Goal: Information Seeking & Learning: Learn about a topic

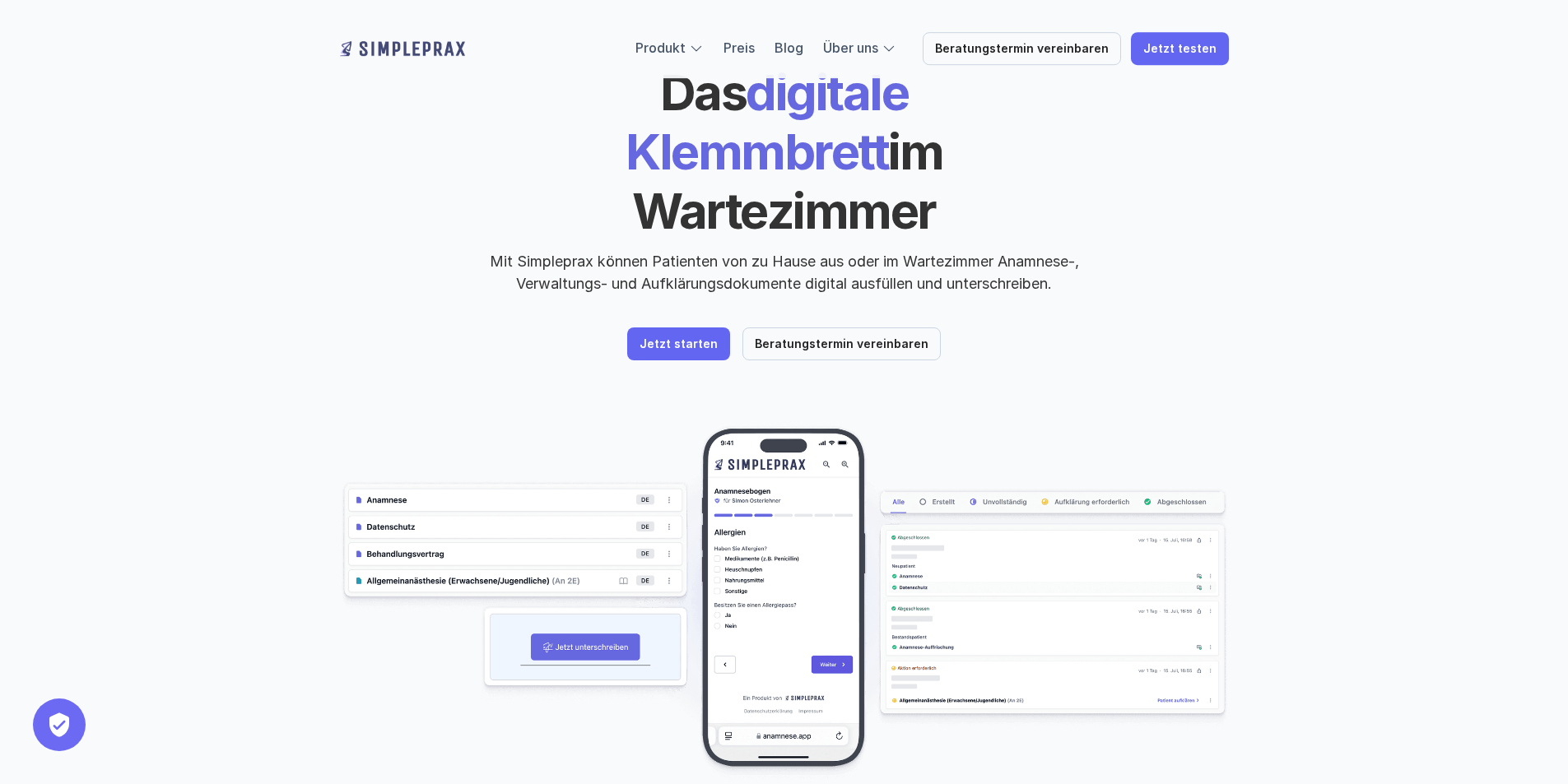
scroll to position [83, 0]
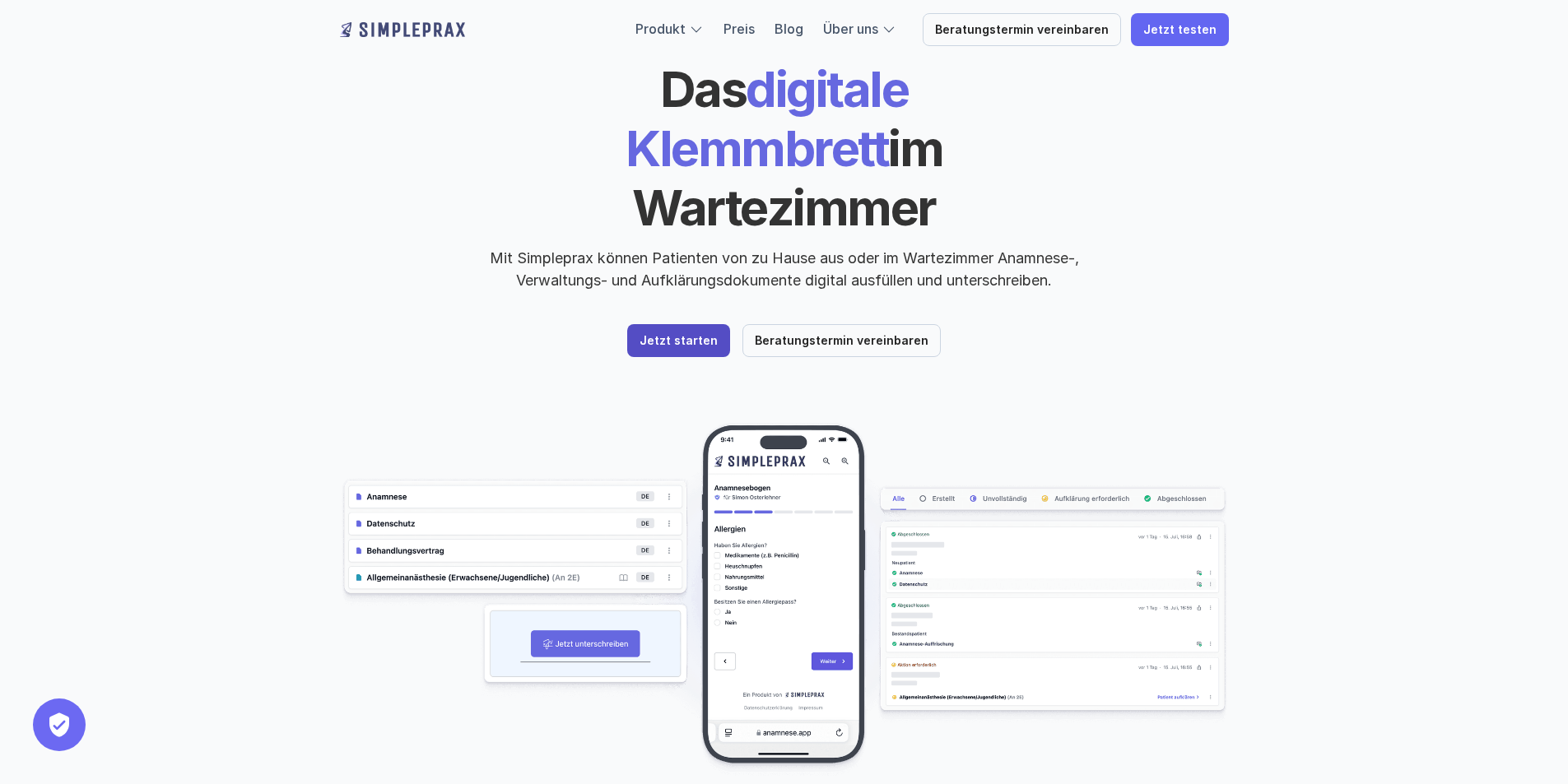
click at [652, 334] on p "Jetzt starten" at bounding box center [679, 341] width 79 height 14
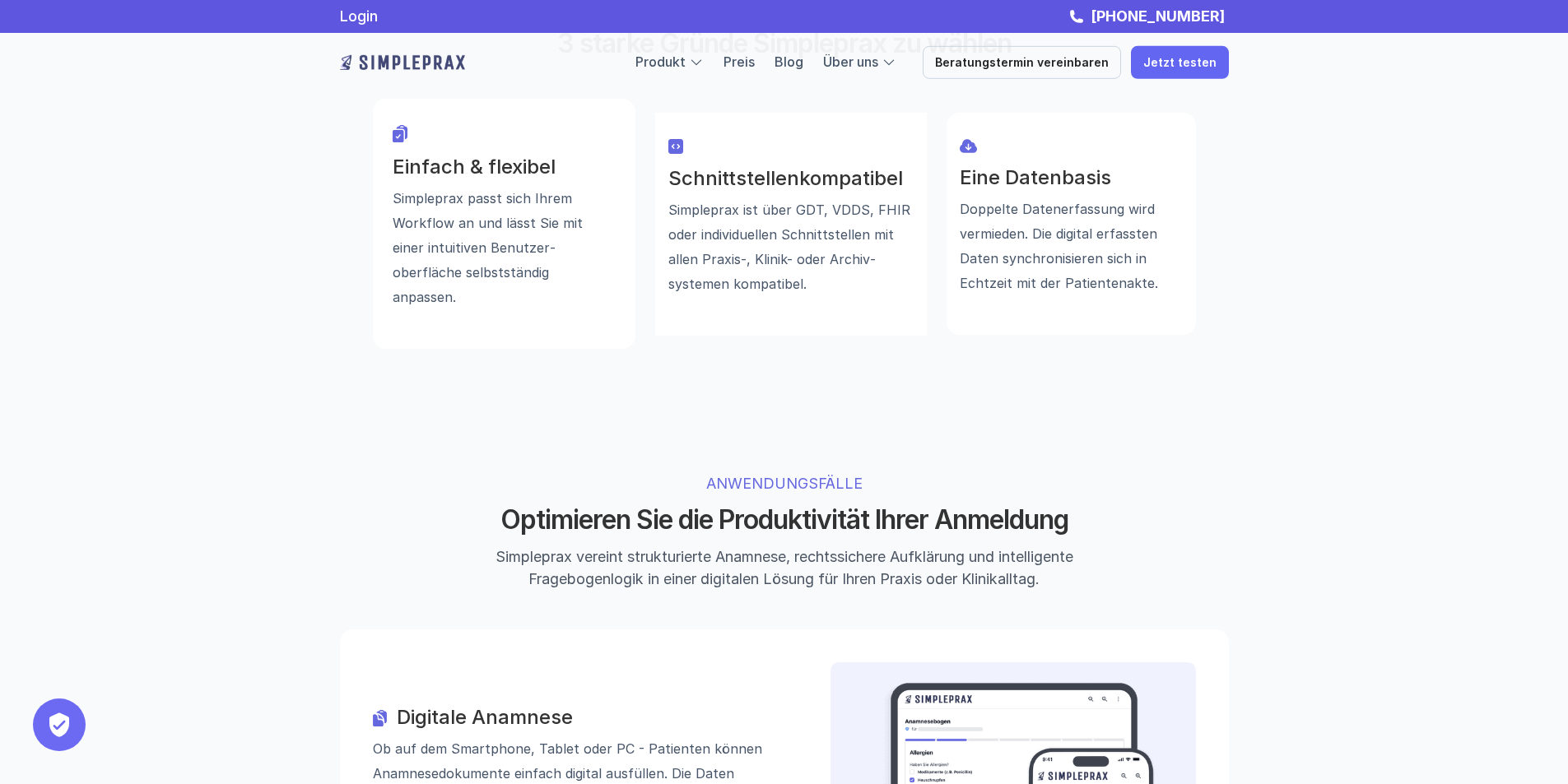
scroll to position [987, 0]
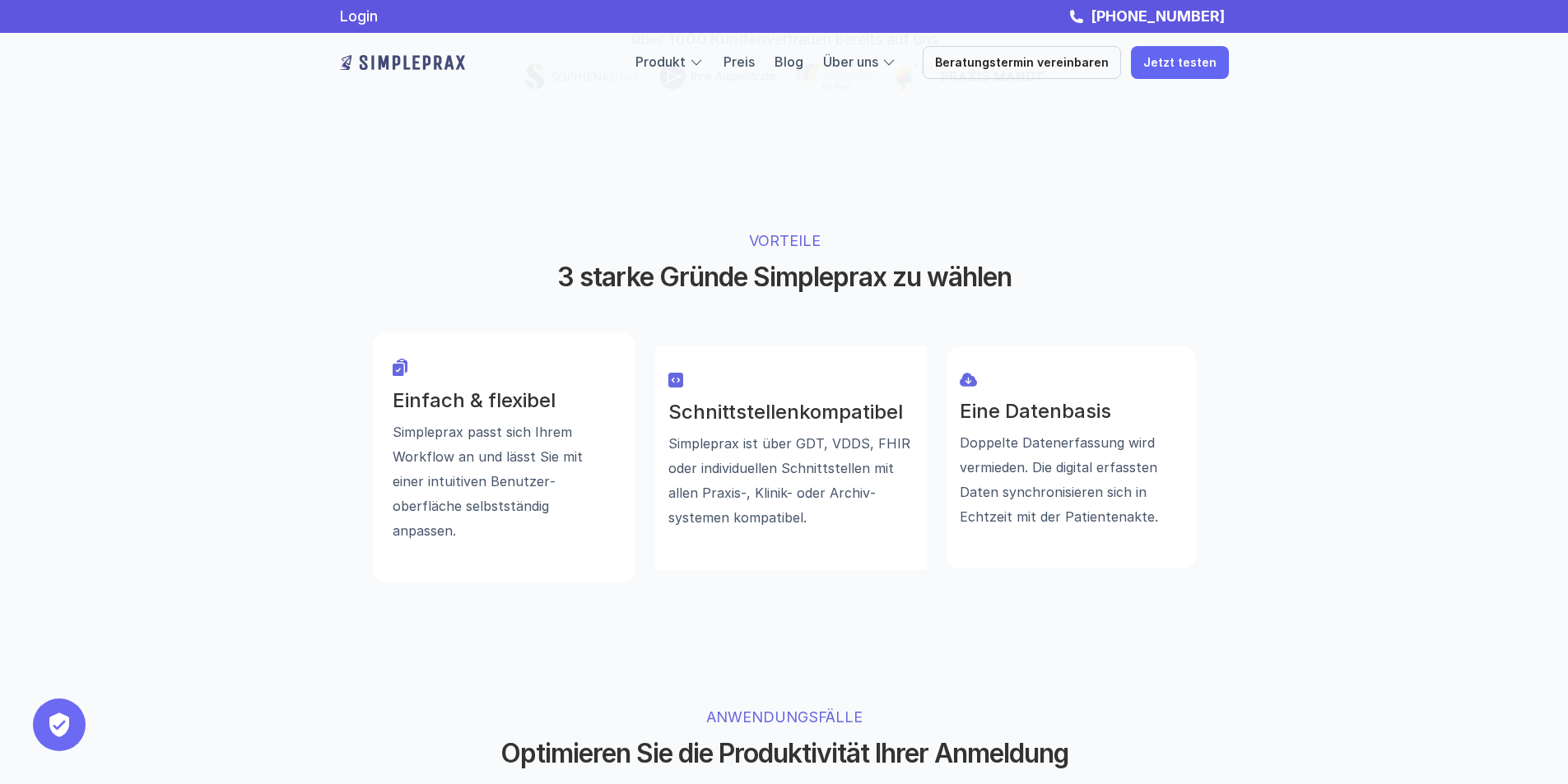
click at [731, 54] on div "Produkt Preis Blog Über uns" at bounding box center [765, 63] width 261 height 22
click at [755, 60] on link "Preis" at bounding box center [739, 61] width 31 height 17
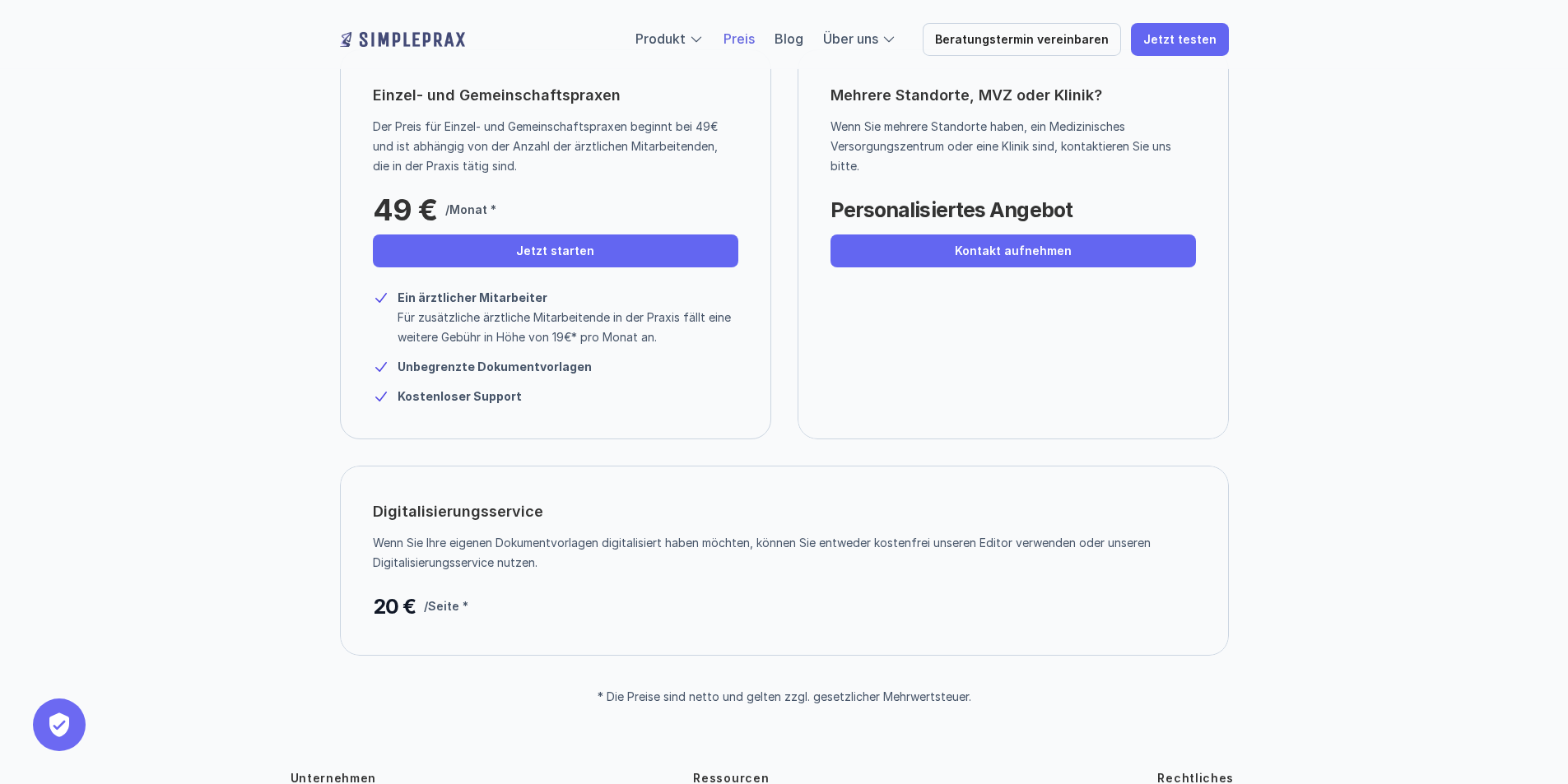
scroll to position [164, 0]
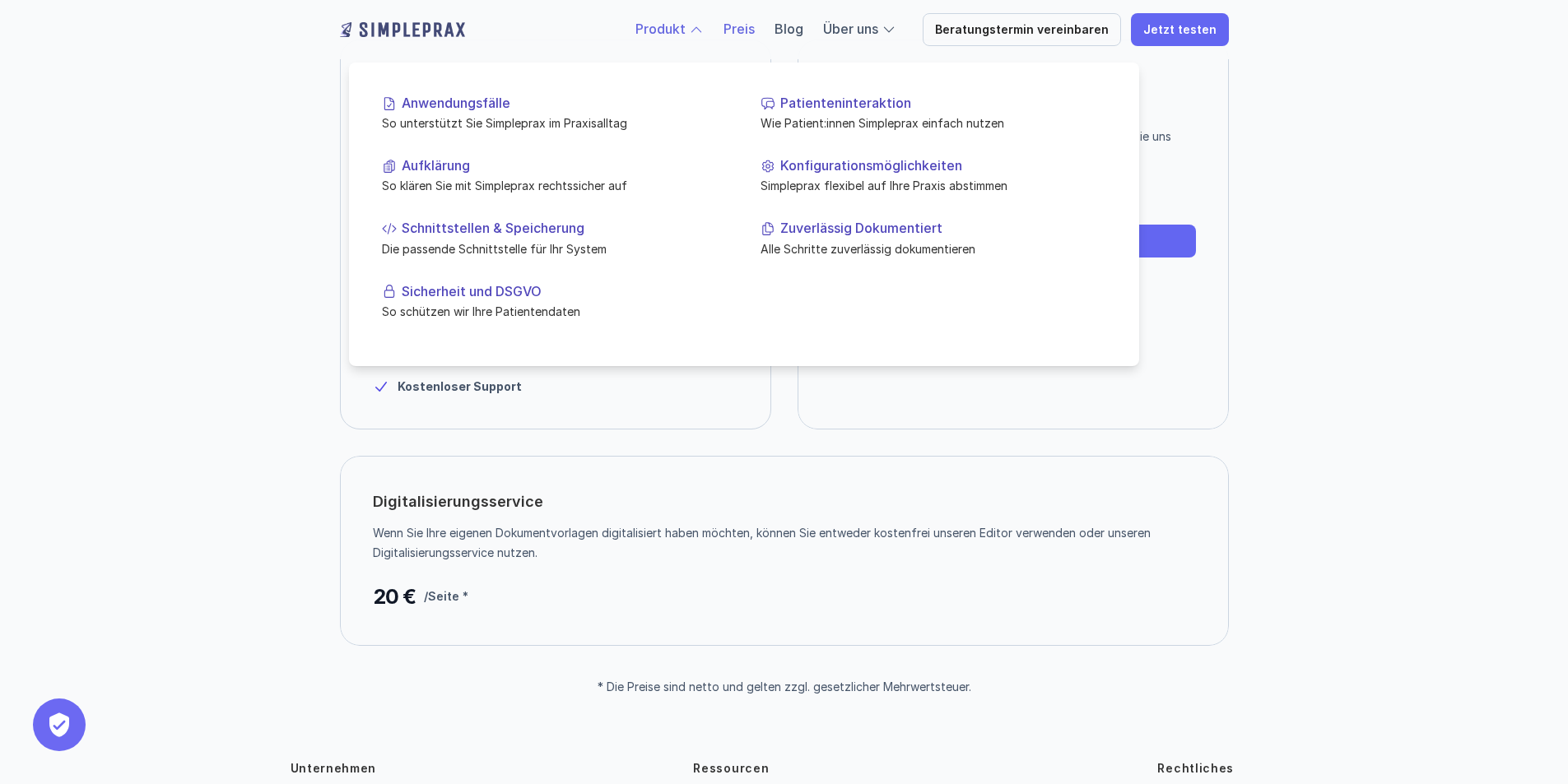
click at [685, 25] on link "Produkt" at bounding box center [660, 28] width 50 height 17
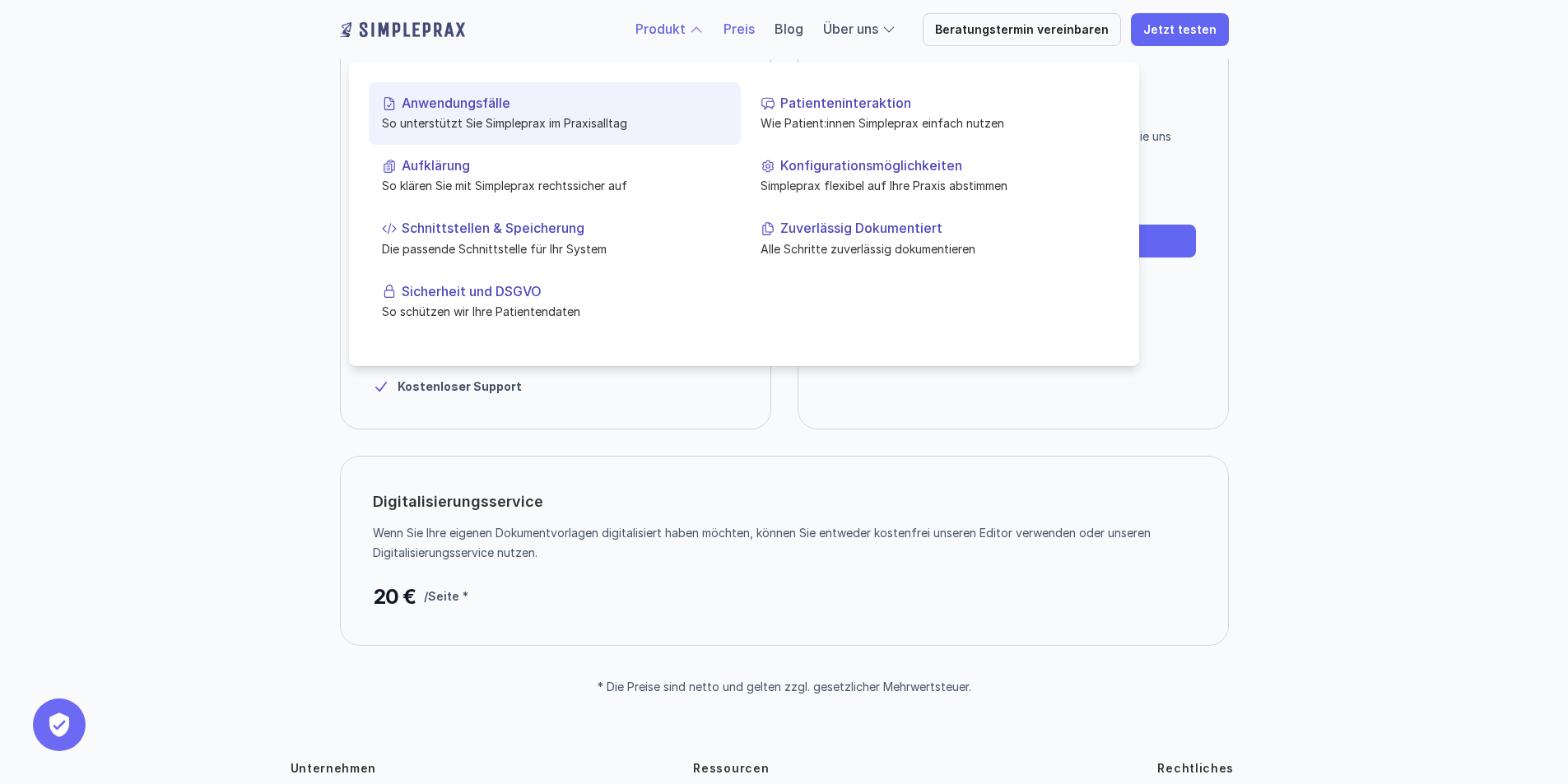
click at [460, 102] on p "Anwendungsfälle" at bounding box center [565, 103] width 326 height 16
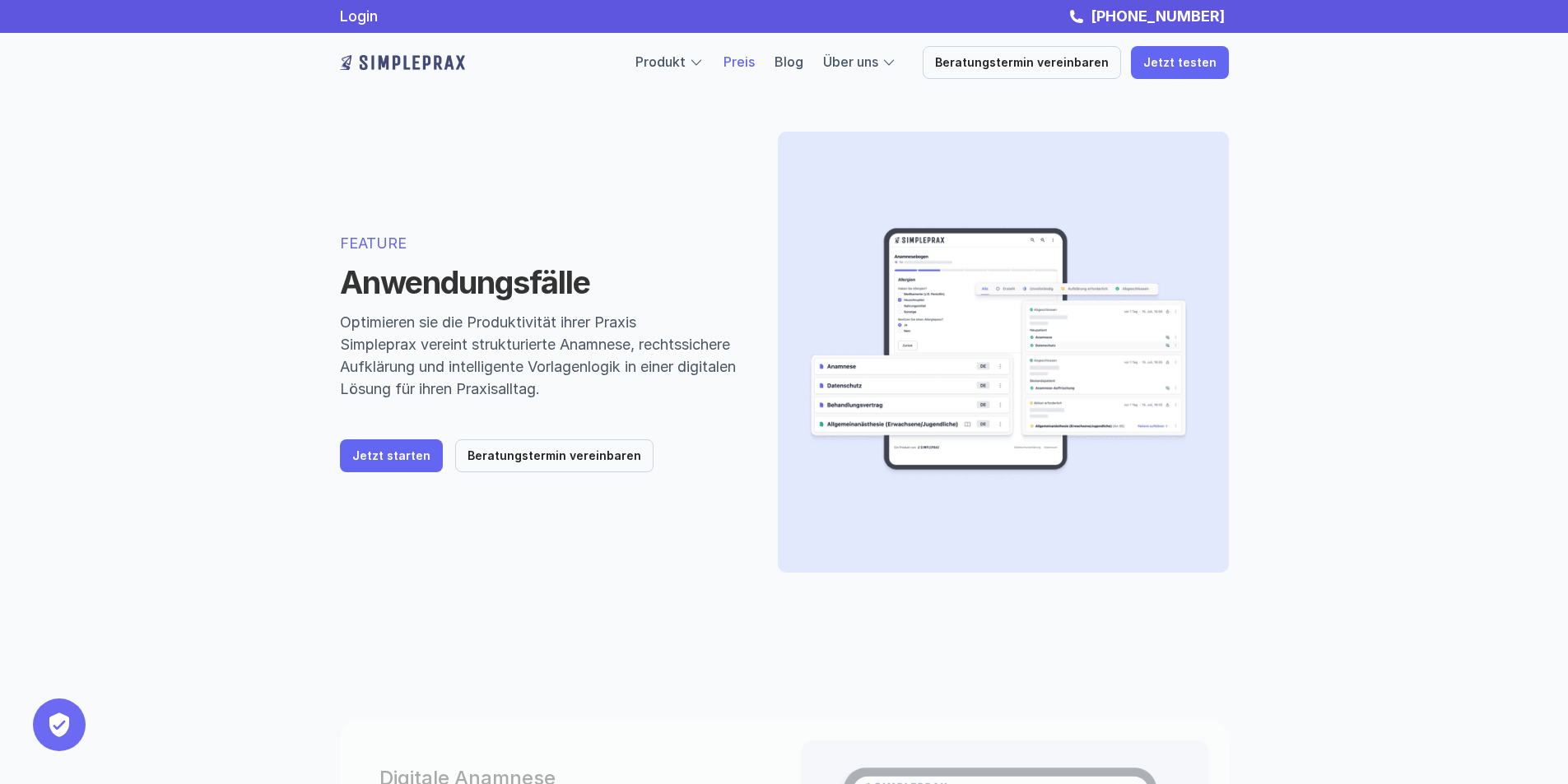
click at [755, 60] on link "Preis" at bounding box center [739, 61] width 31 height 17
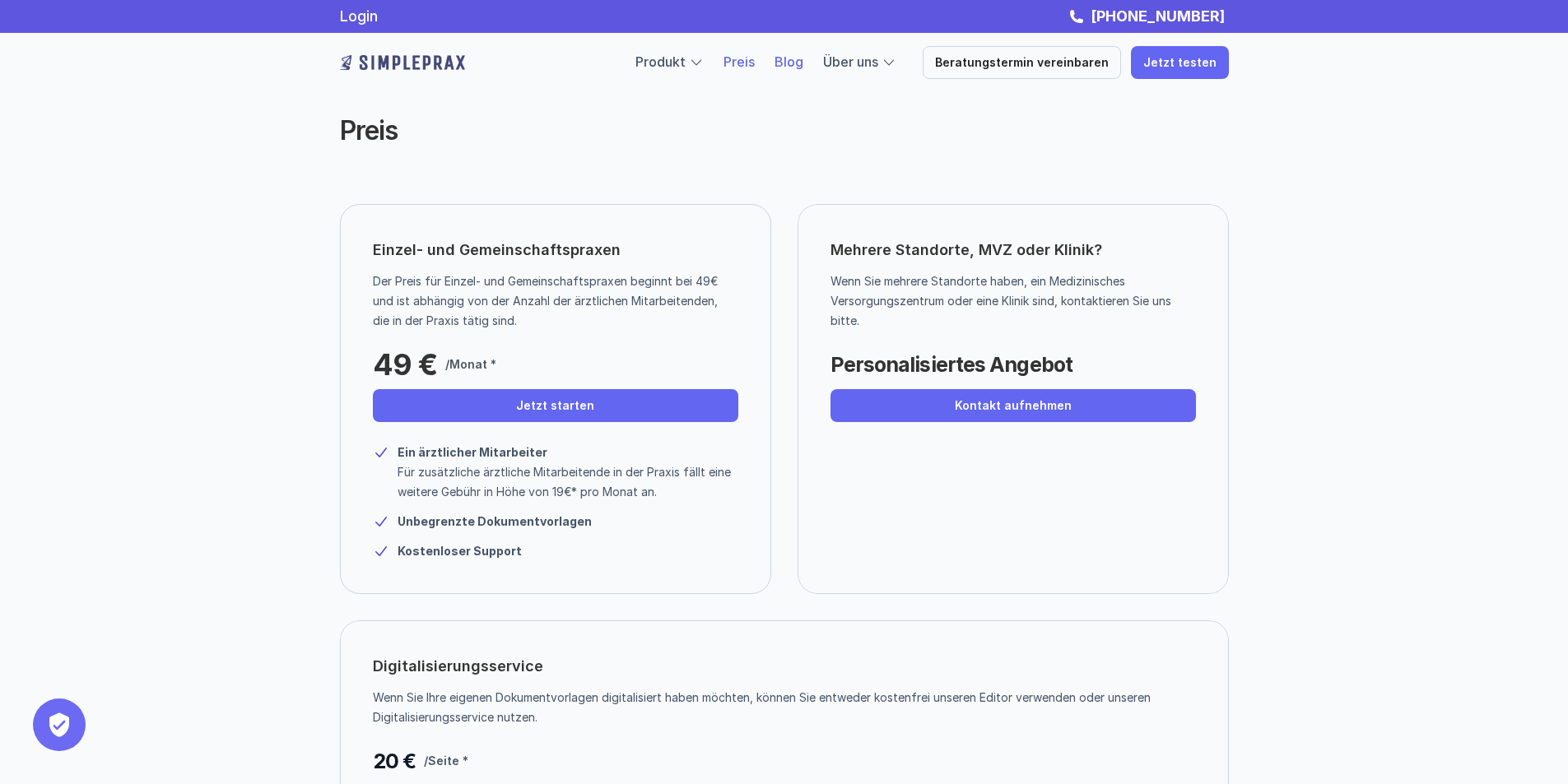
click at [799, 63] on link "Blog" at bounding box center [788, 61] width 29 height 17
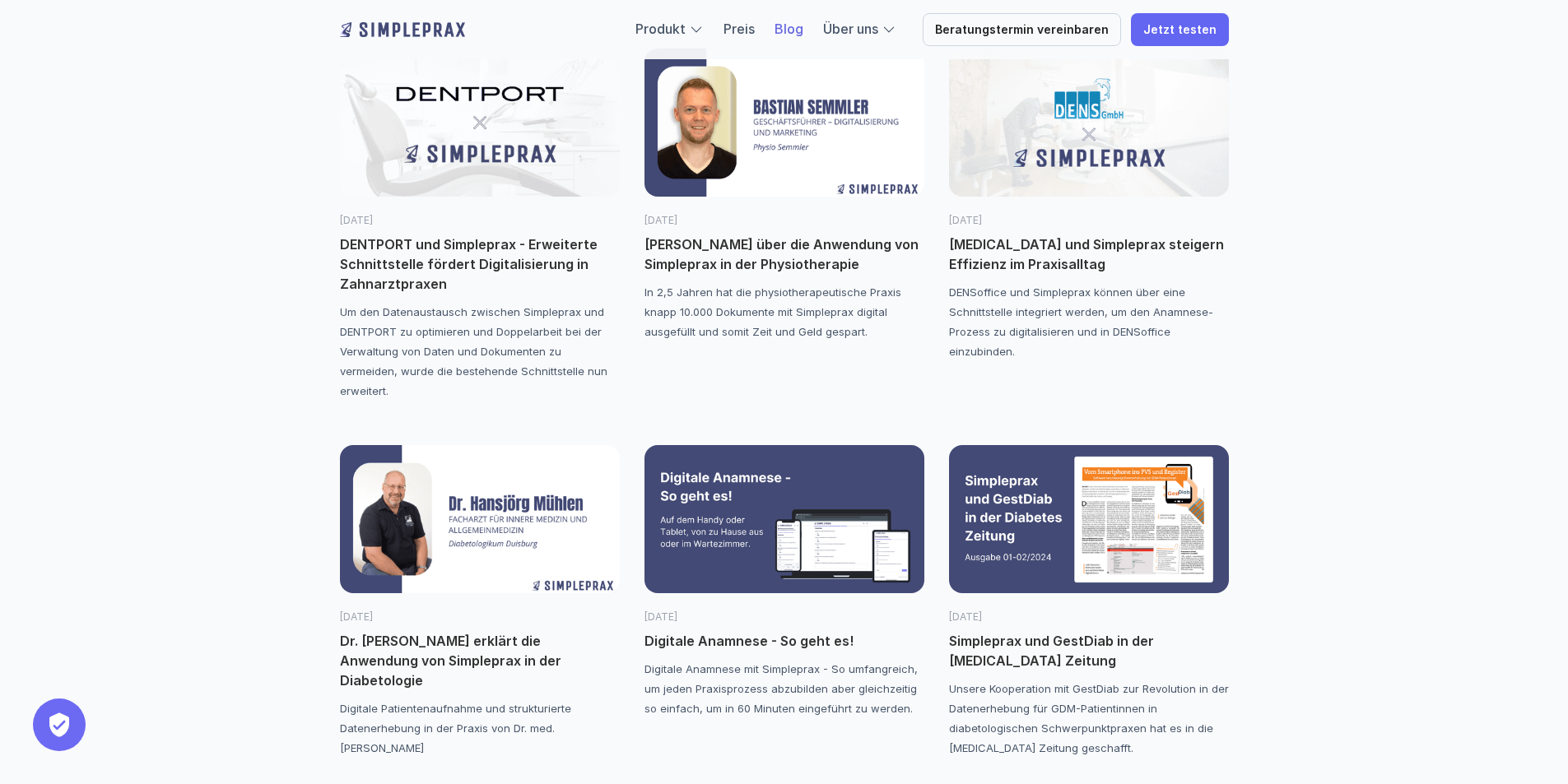
scroll to position [1810, 0]
